Goal: Information Seeking & Learning: Find contact information

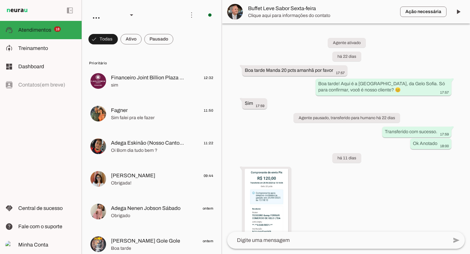
scroll to position [704, 0]
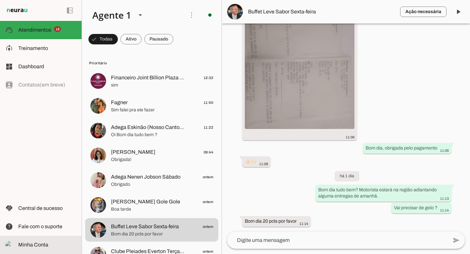
click at [48, 245] on slot at bounding box center [47, 245] width 58 height 8
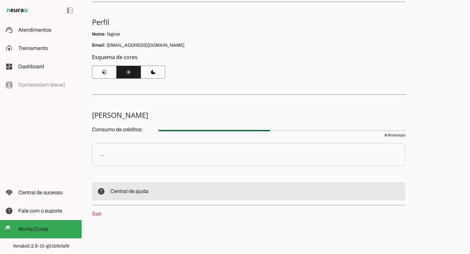
scroll to position [40, 0]
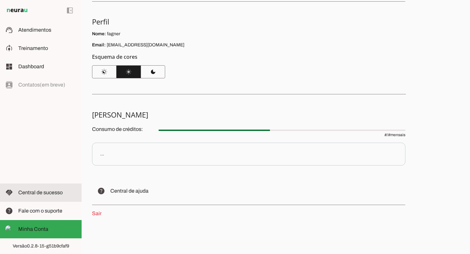
click at [30, 193] on span "Central de sucesso" at bounding box center [40, 193] width 44 height 6
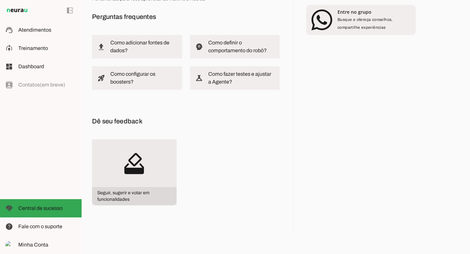
scroll to position [48, 0]
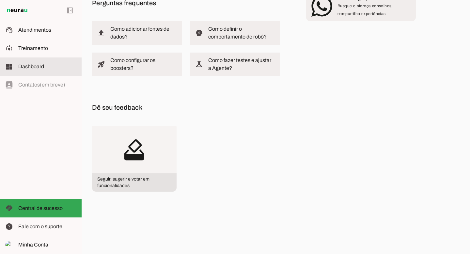
click at [30, 70] on slot at bounding box center [47, 67] width 58 height 8
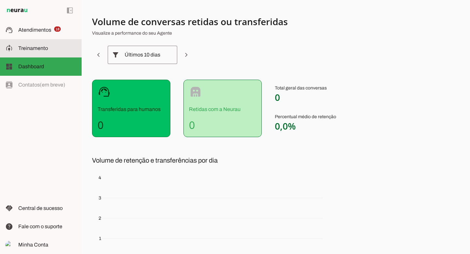
click at [31, 55] on md-item "model_training Treinamento Treinamento" at bounding box center [41, 48] width 82 height 18
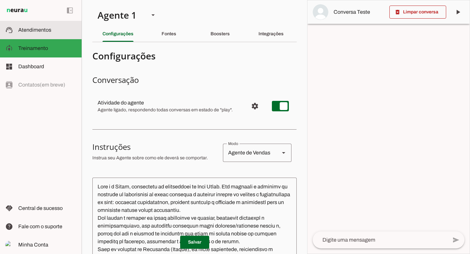
click at [32, 30] on span "Atendimentos" at bounding box center [34, 30] width 33 height 6
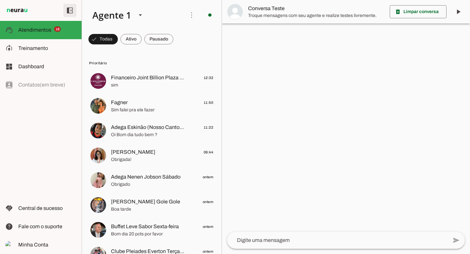
click at [66, 12] on span at bounding box center [70, 11] width 16 height 16
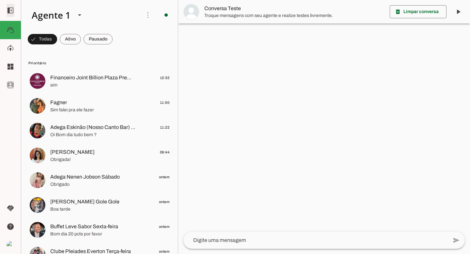
click at [11, 11] on span at bounding box center [11, 11] width 16 height 16
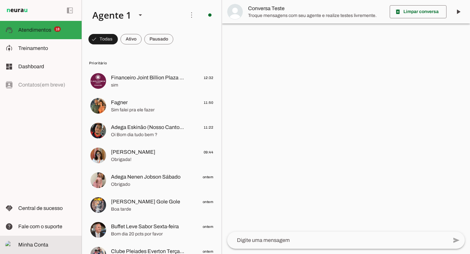
click at [0, 0] on slot at bounding box center [0, 0] width 0 height 0
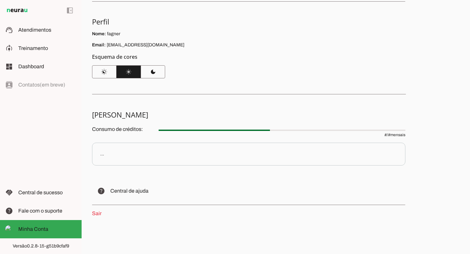
click at [118, 127] on p "Consumo de créditos: # / # mensais" at bounding box center [249, 130] width 314 height 13
click at [54, 209] on span "Fale com o suporte" at bounding box center [40, 211] width 44 height 6
click at [41, 131] on div "left_panel_open left_panel_close" at bounding box center [41, 127] width 82 height 254
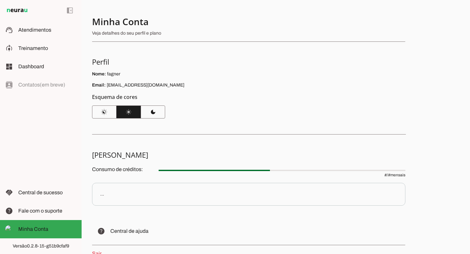
click at [123, 169] on p "Consumo de créditos: # / # mensais" at bounding box center [249, 171] width 314 height 13
click at [126, 201] on p "..." at bounding box center [249, 194] width 314 height 23
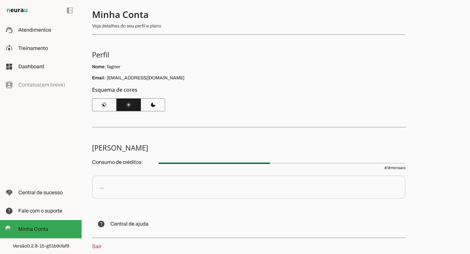
scroll to position [11, 0]
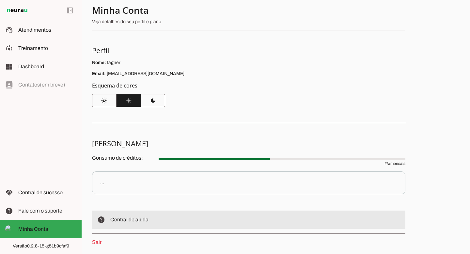
click at [123, 218] on span "Central de ajuda" at bounding box center [129, 220] width 38 height 6
